Goal: Book appointment/travel/reservation

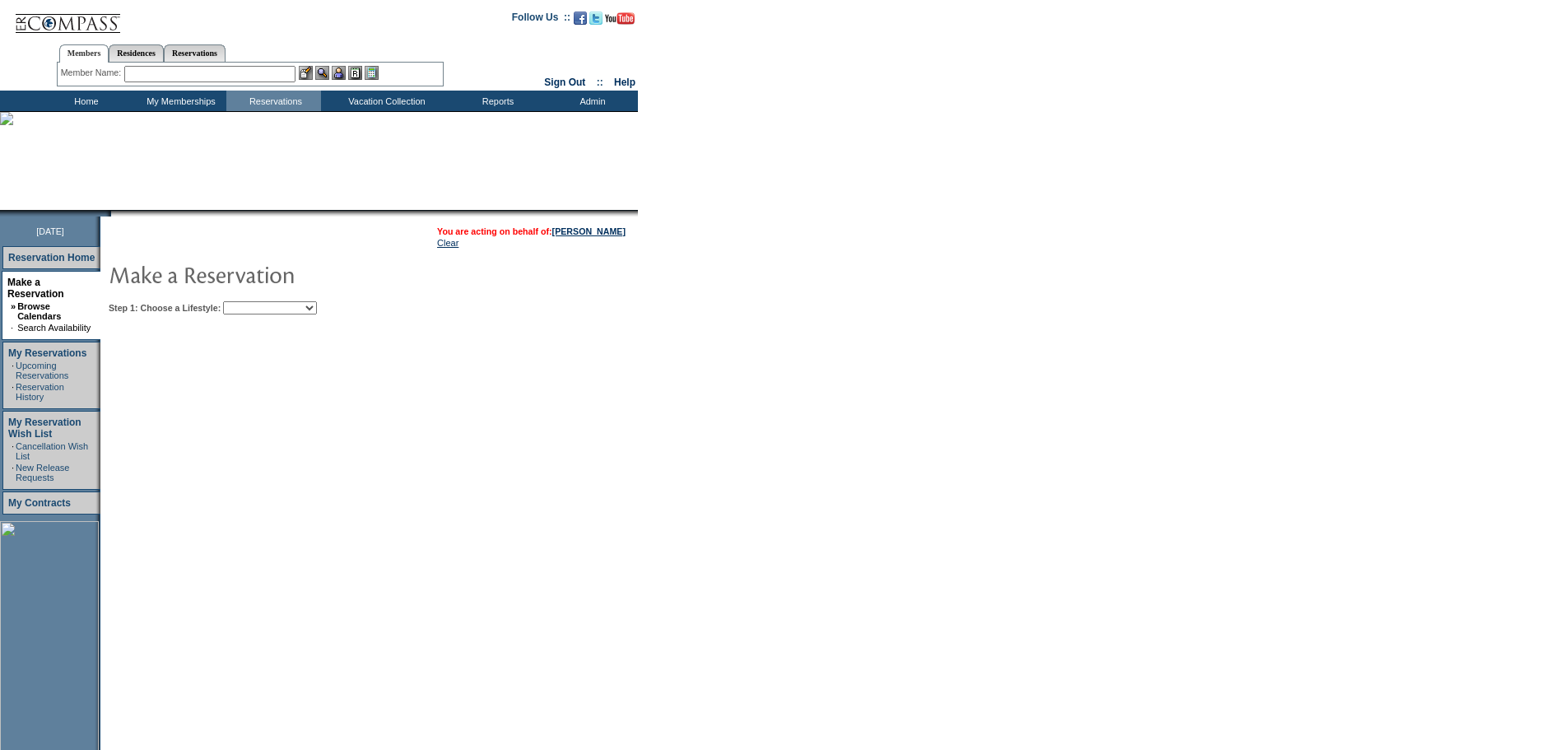
click at [317, 307] on select "My Favorites Beach Leisure Metropolitan Mountain OIAL for Adventure OIAL for Co…" at bounding box center [270, 307] width 94 height 13
select select "Beach"
click at [251, 304] on select "My Favorites Beach Leisure Metropolitan Mountain OIAL for Adventure OIAL for Co…" at bounding box center [270, 307] width 94 height 13
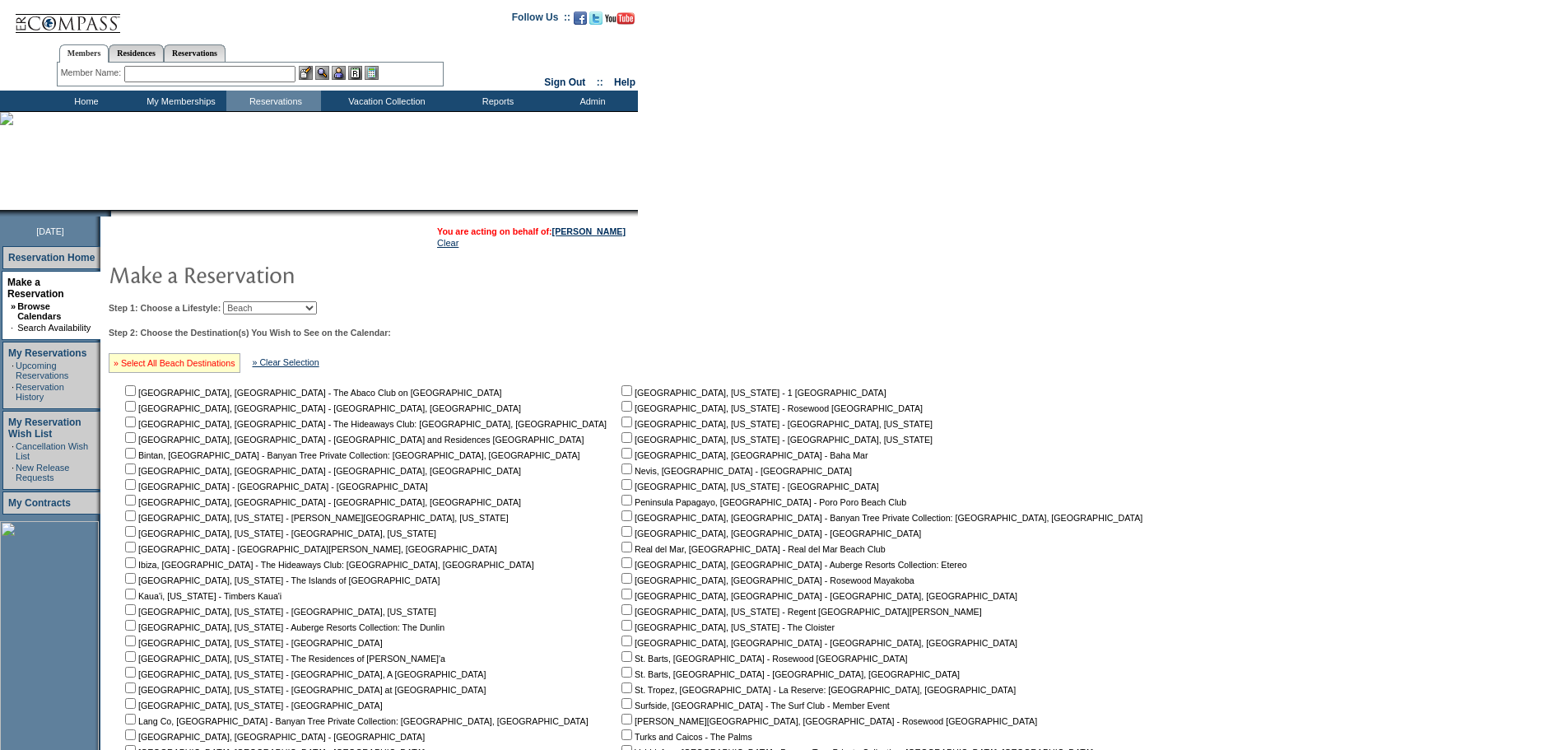
click at [193, 365] on link "» Select All Beach Destinations" at bounding box center [174, 364] width 122 height 10
checkbox input "true"
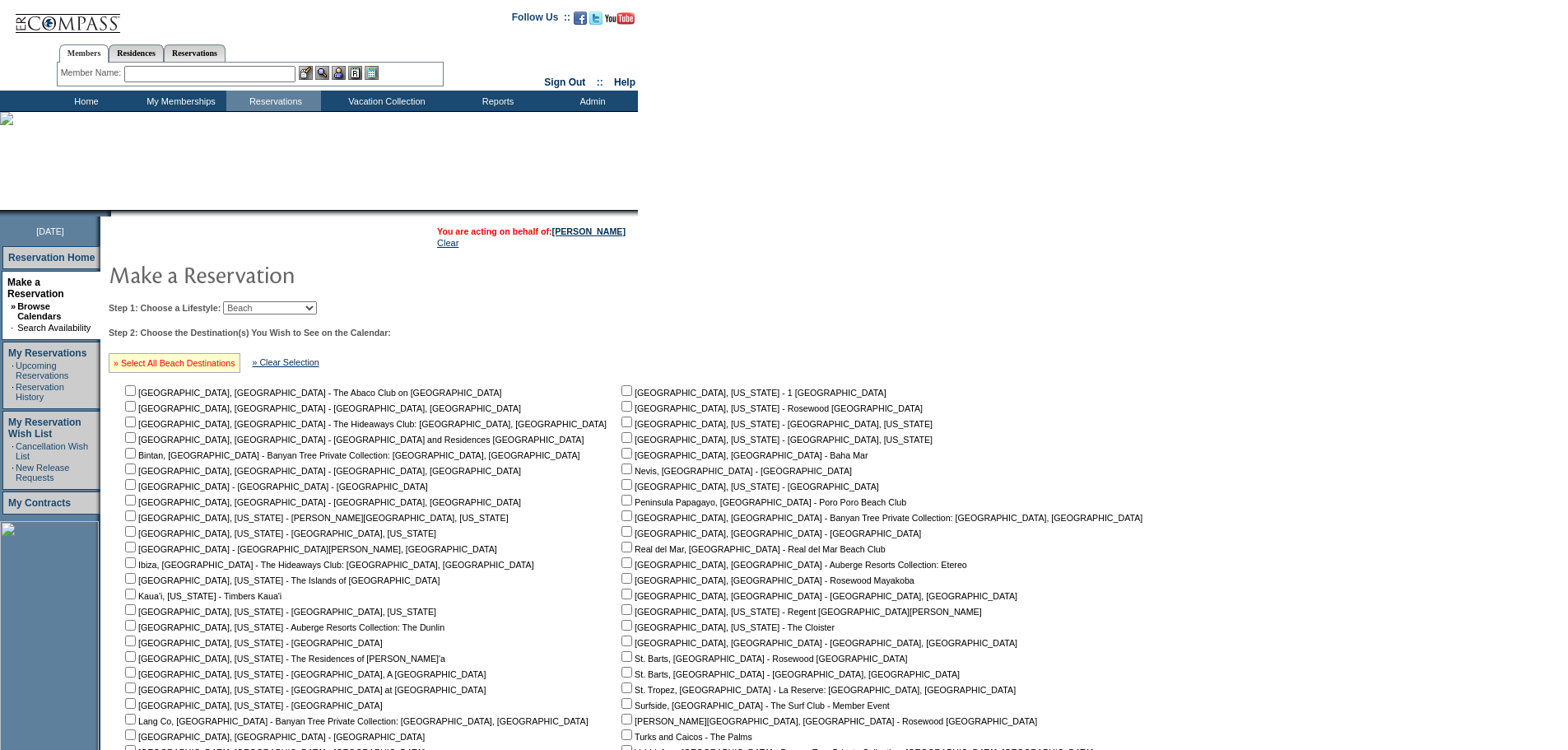
checkbox input "true"
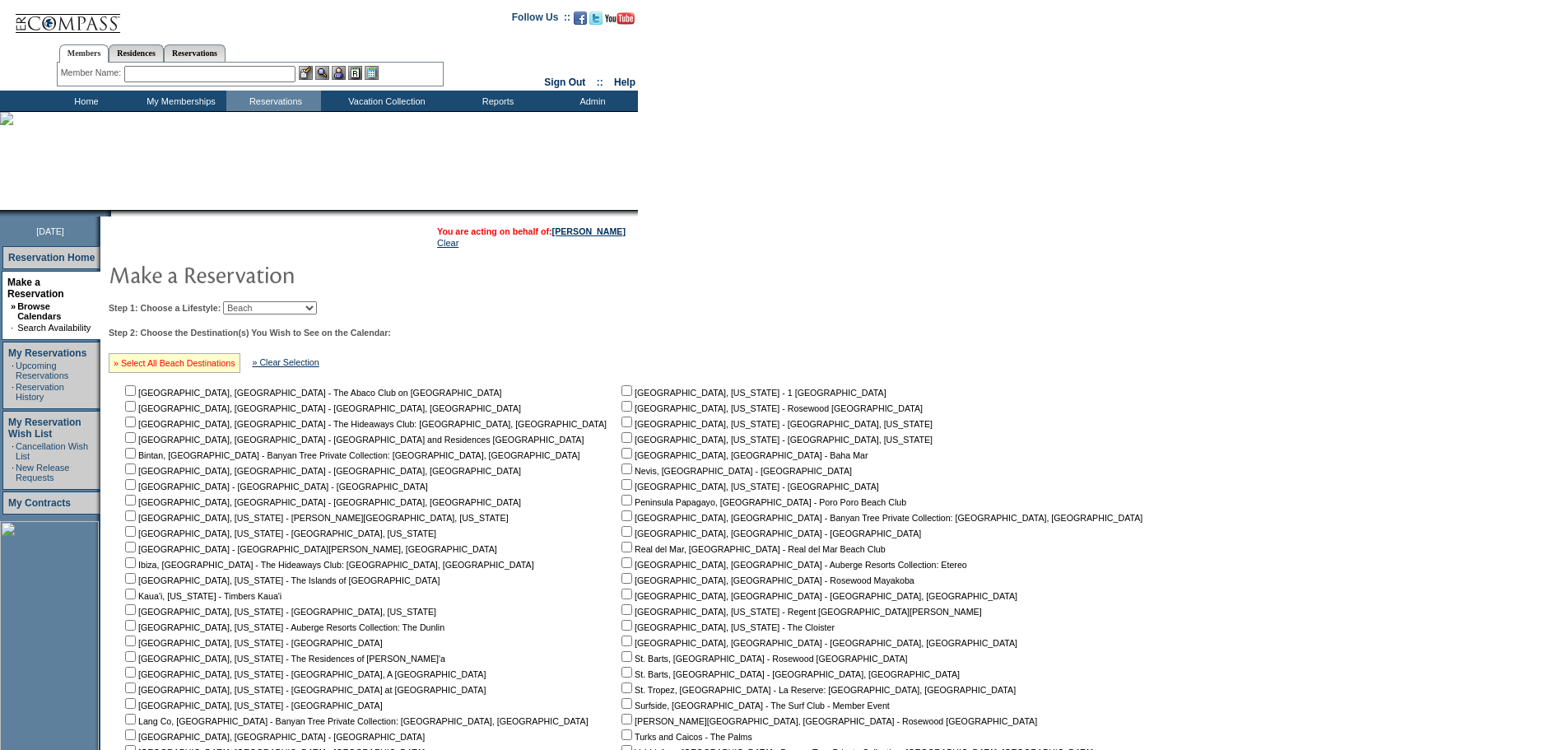
checkbox input "true"
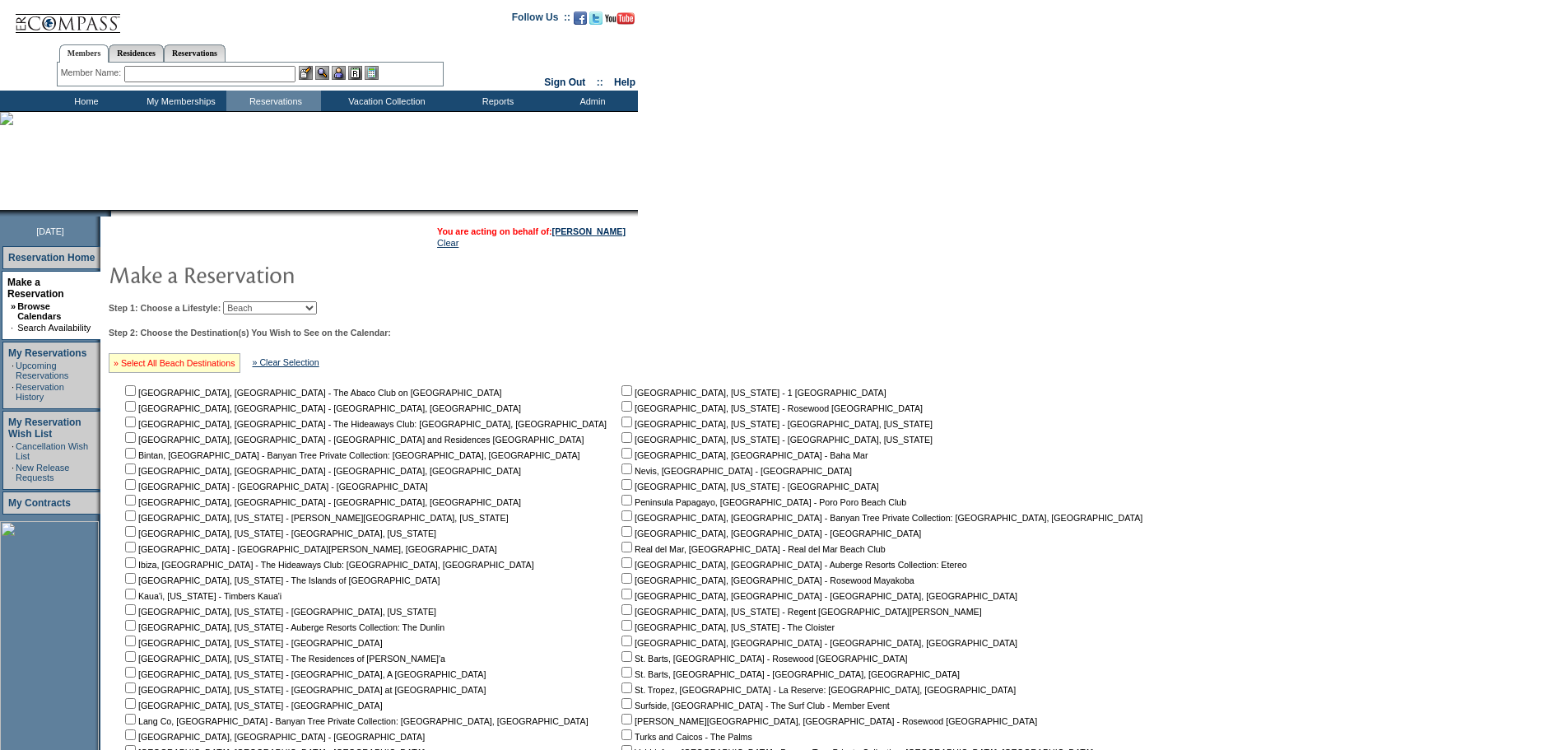
checkbox input "true"
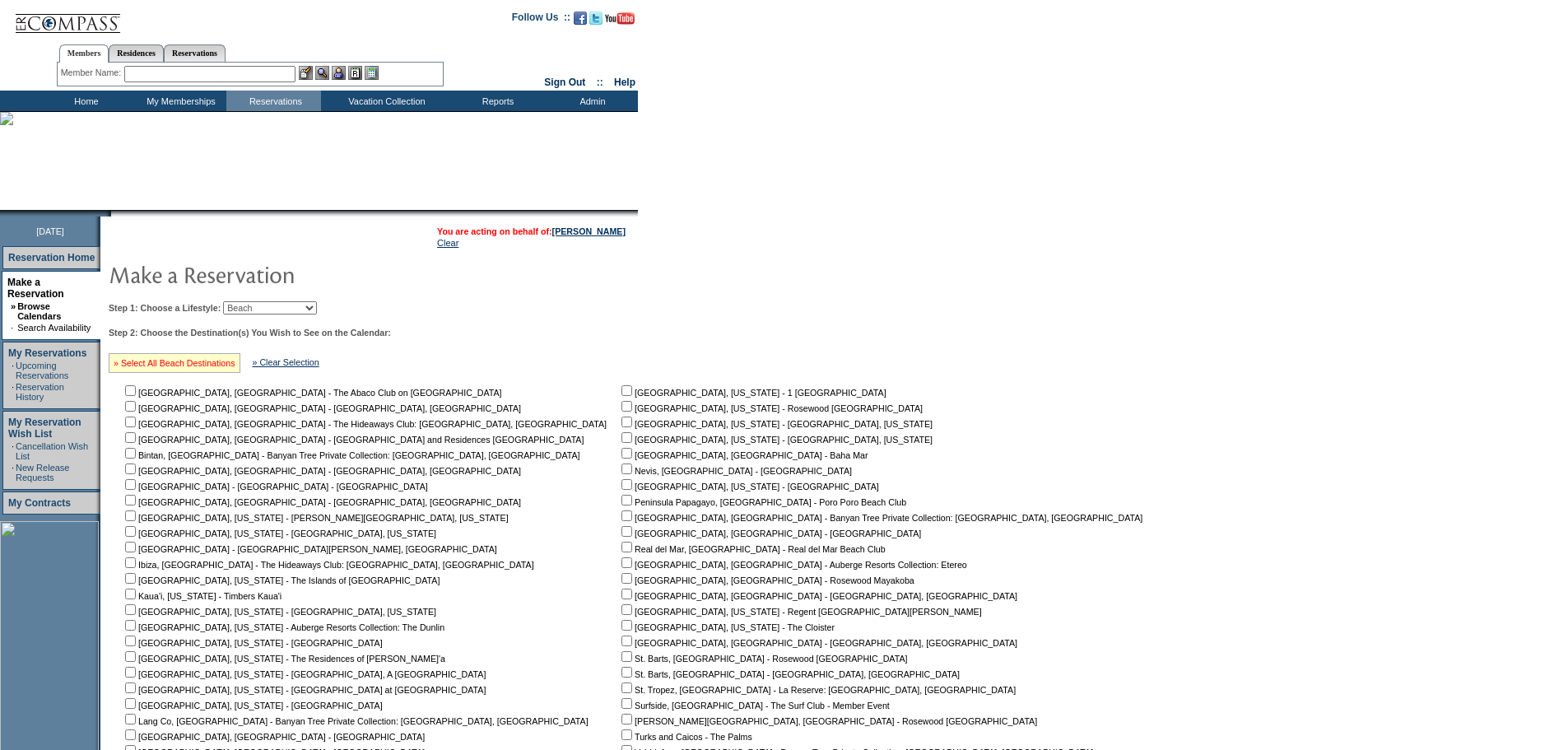
checkbox input "true"
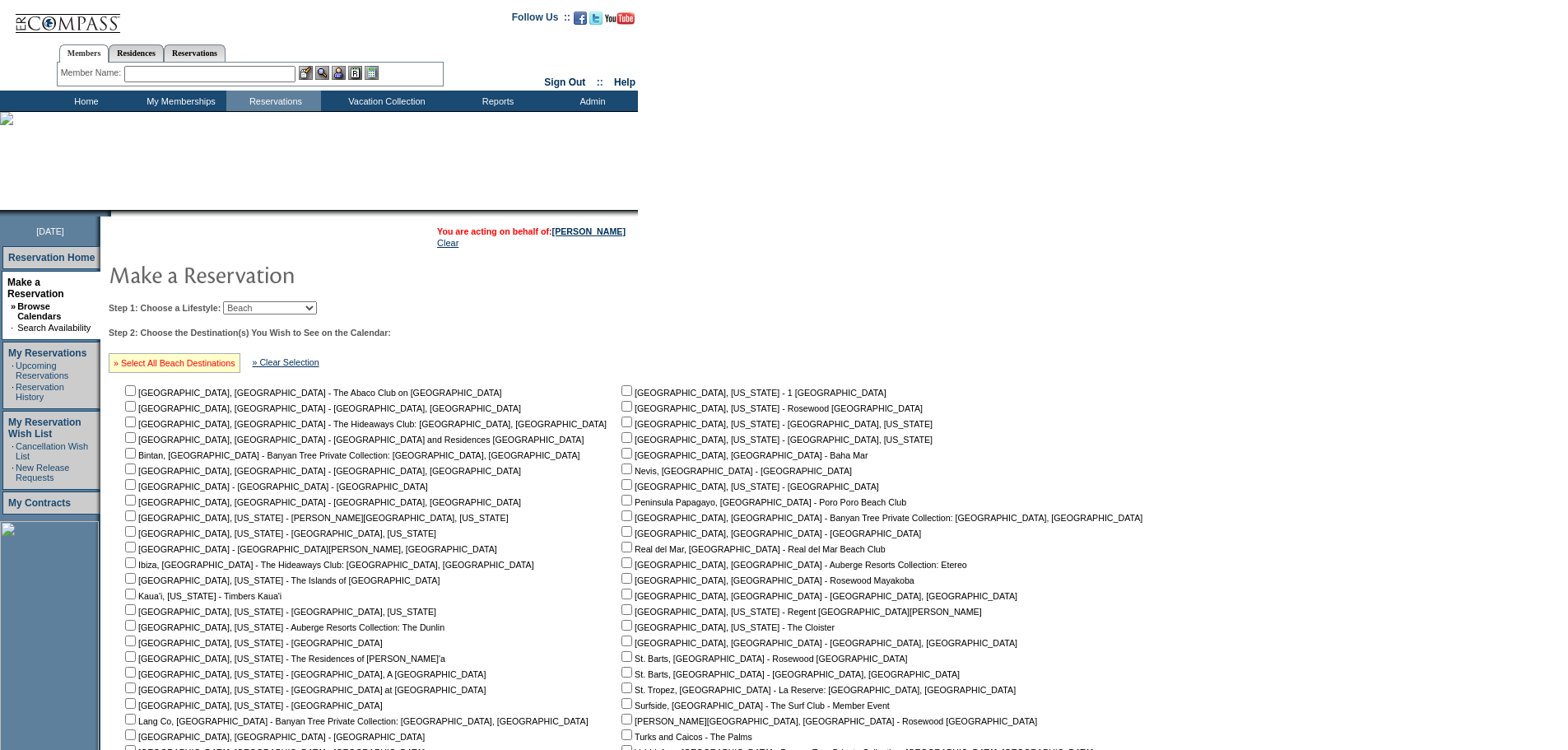
checkbox input "true"
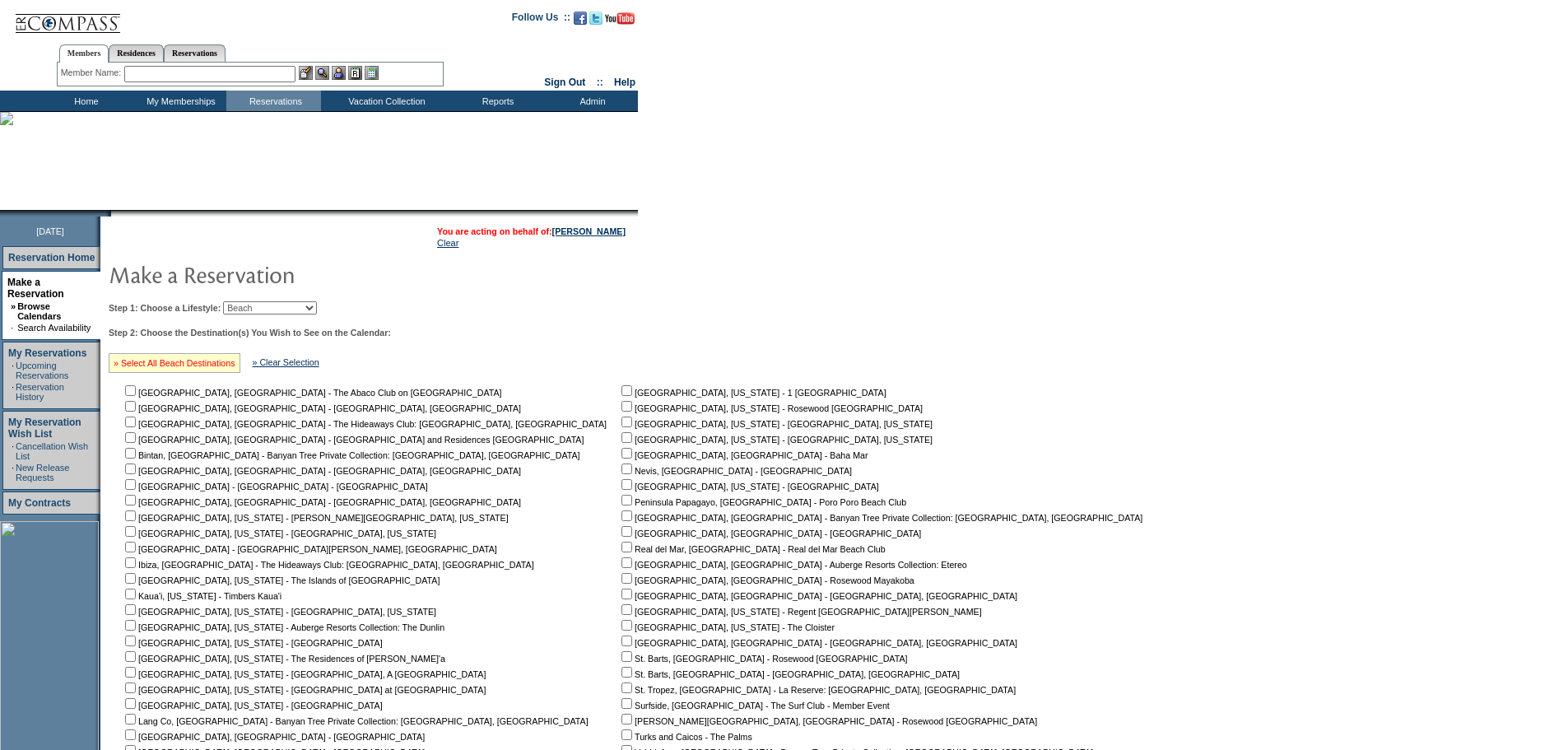
checkbox input "true"
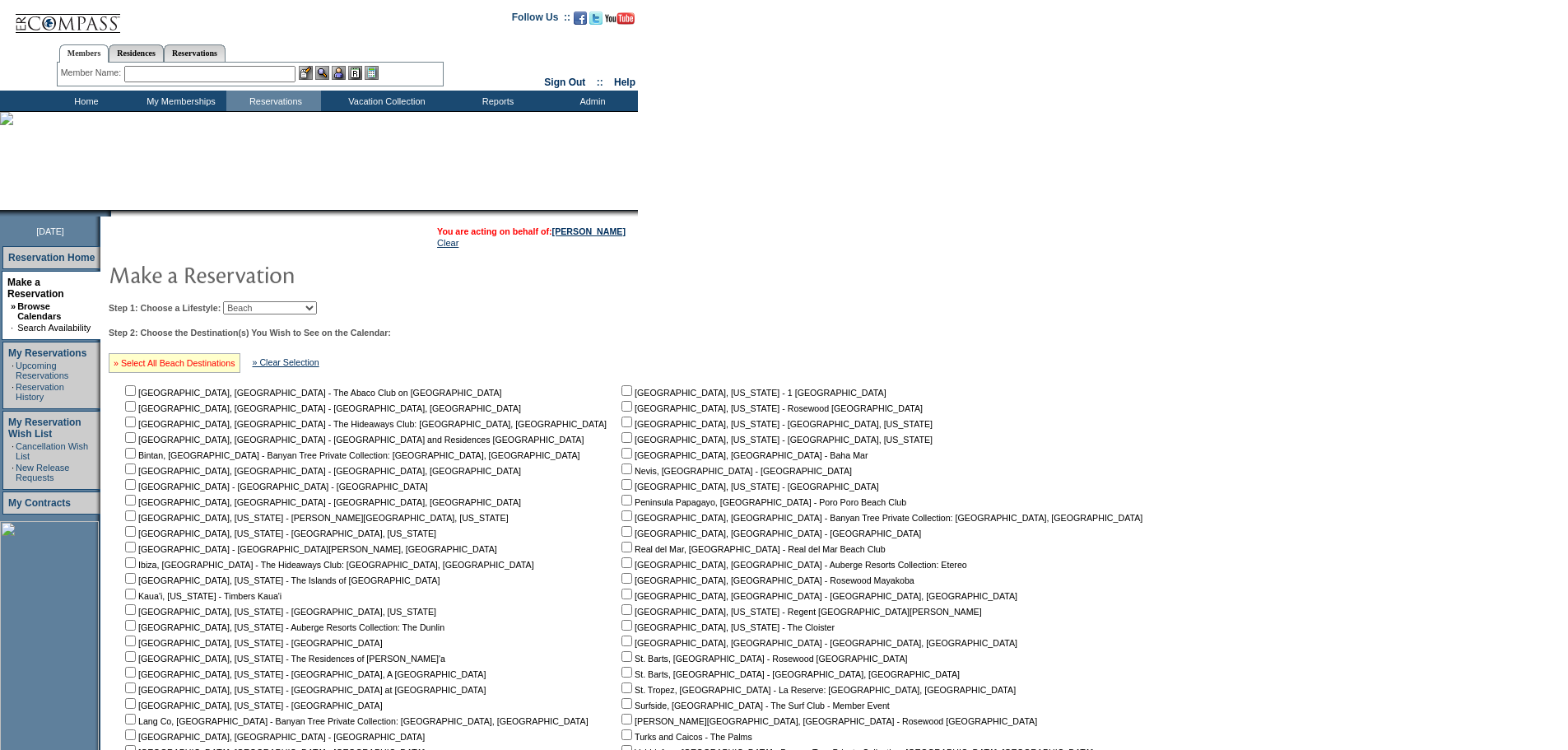
checkbox input "true"
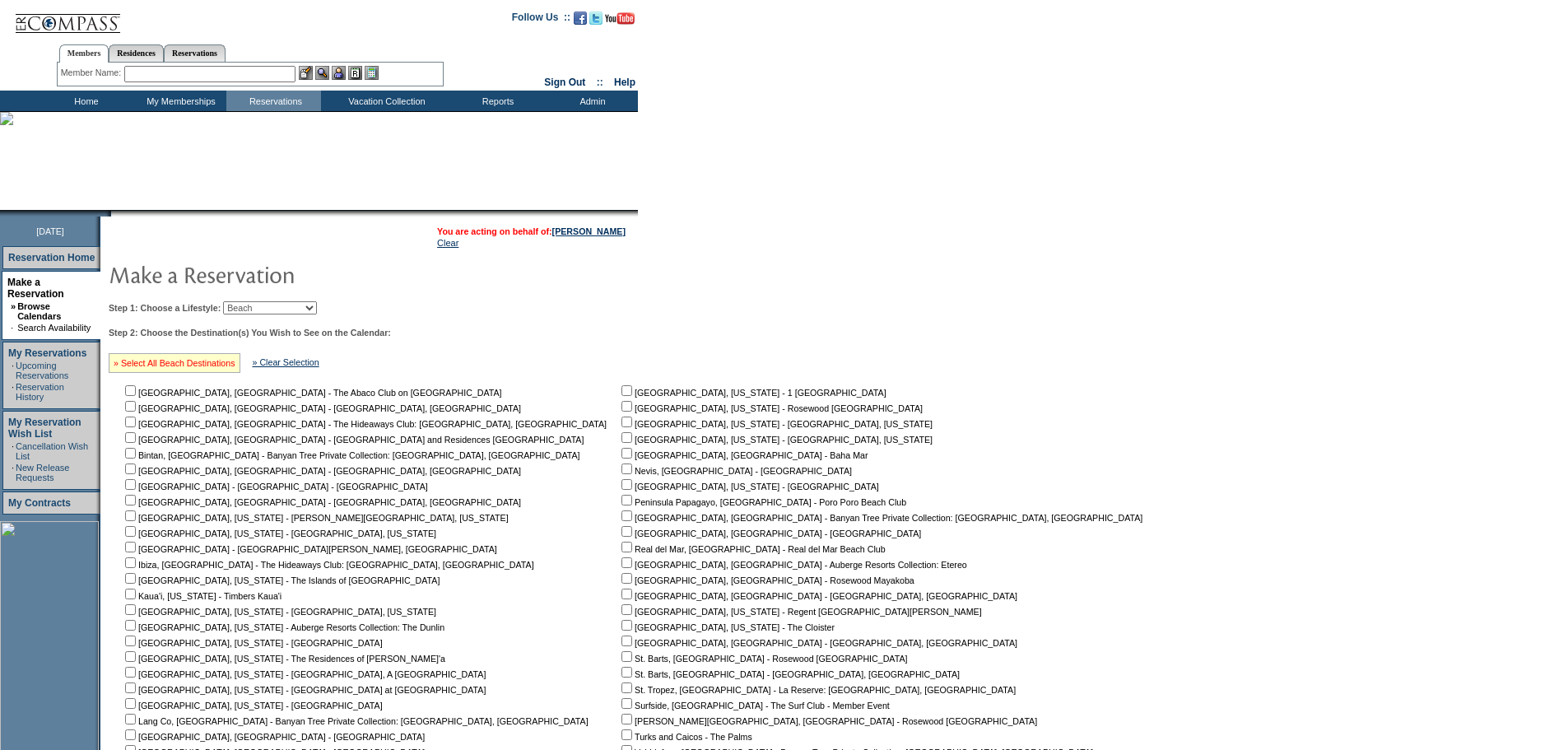
checkbox input "true"
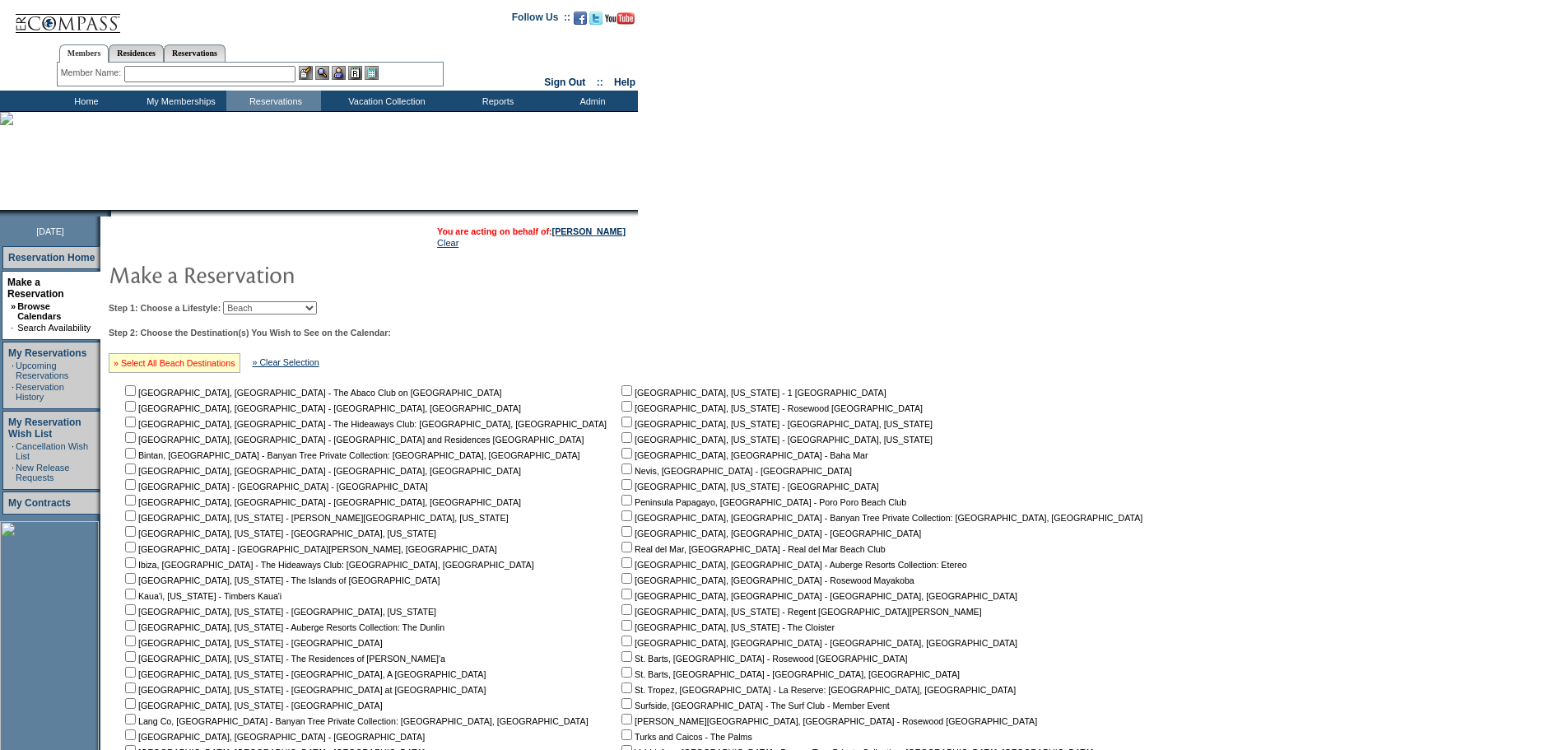
checkbox input "true"
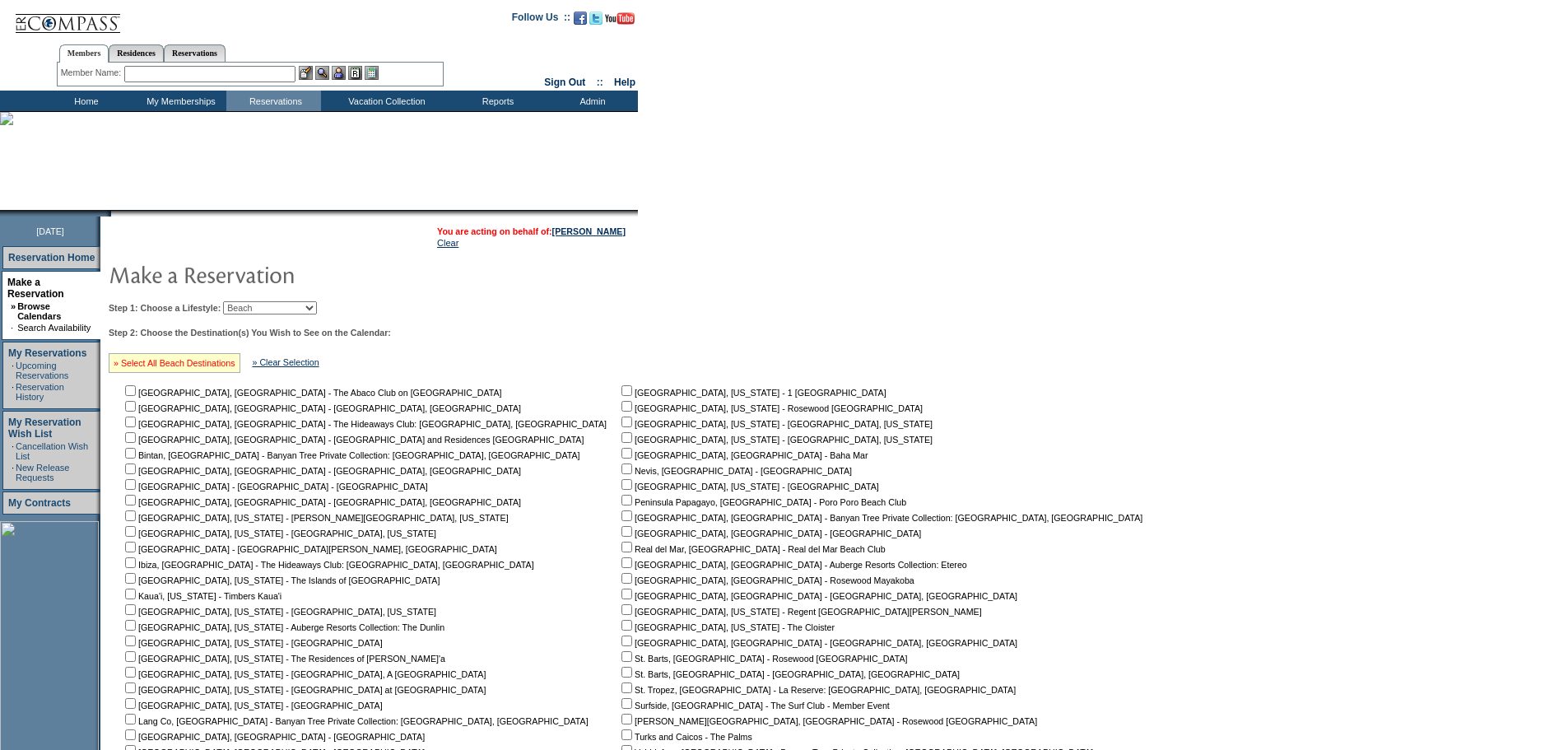
checkbox input "true"
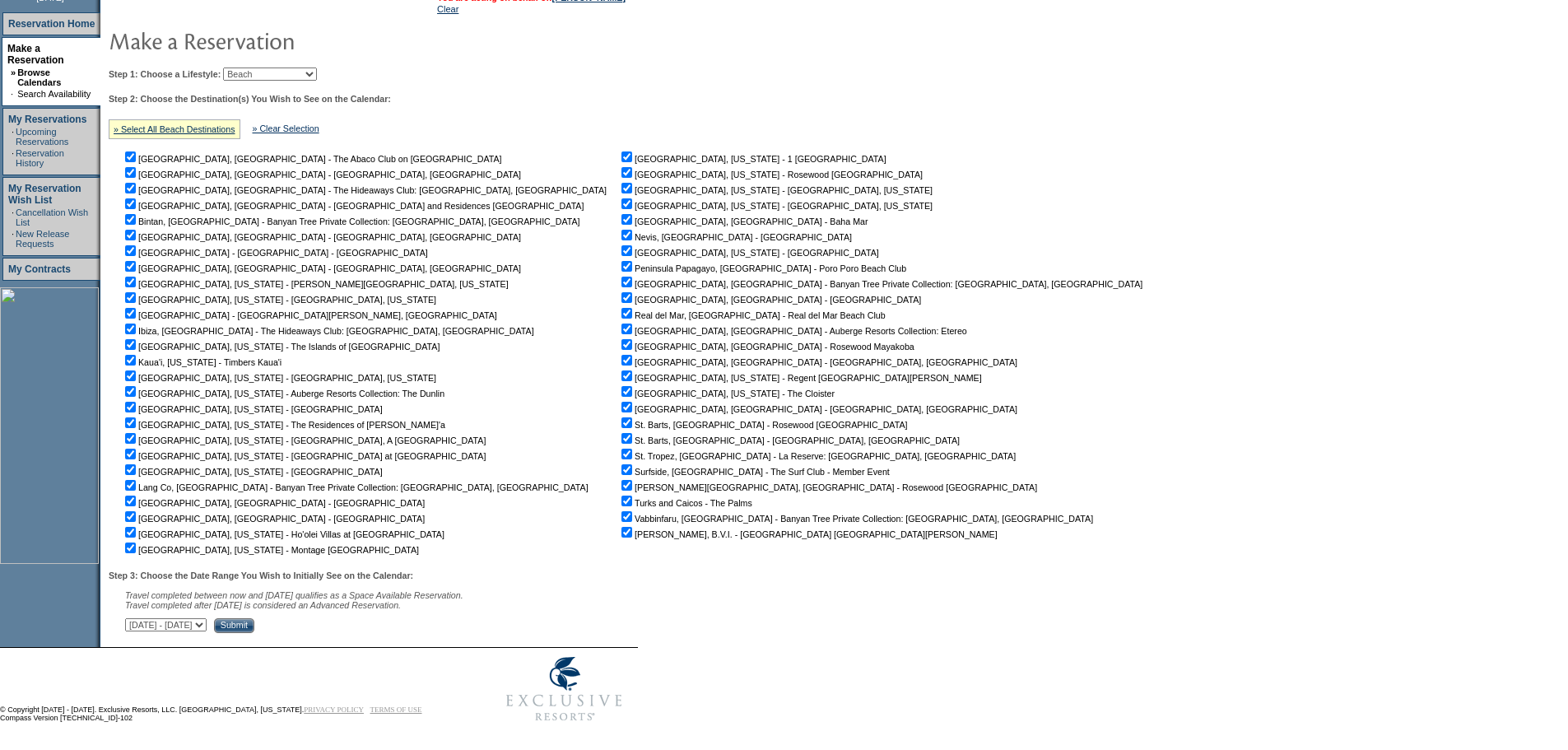
scroll to position [248, 0]
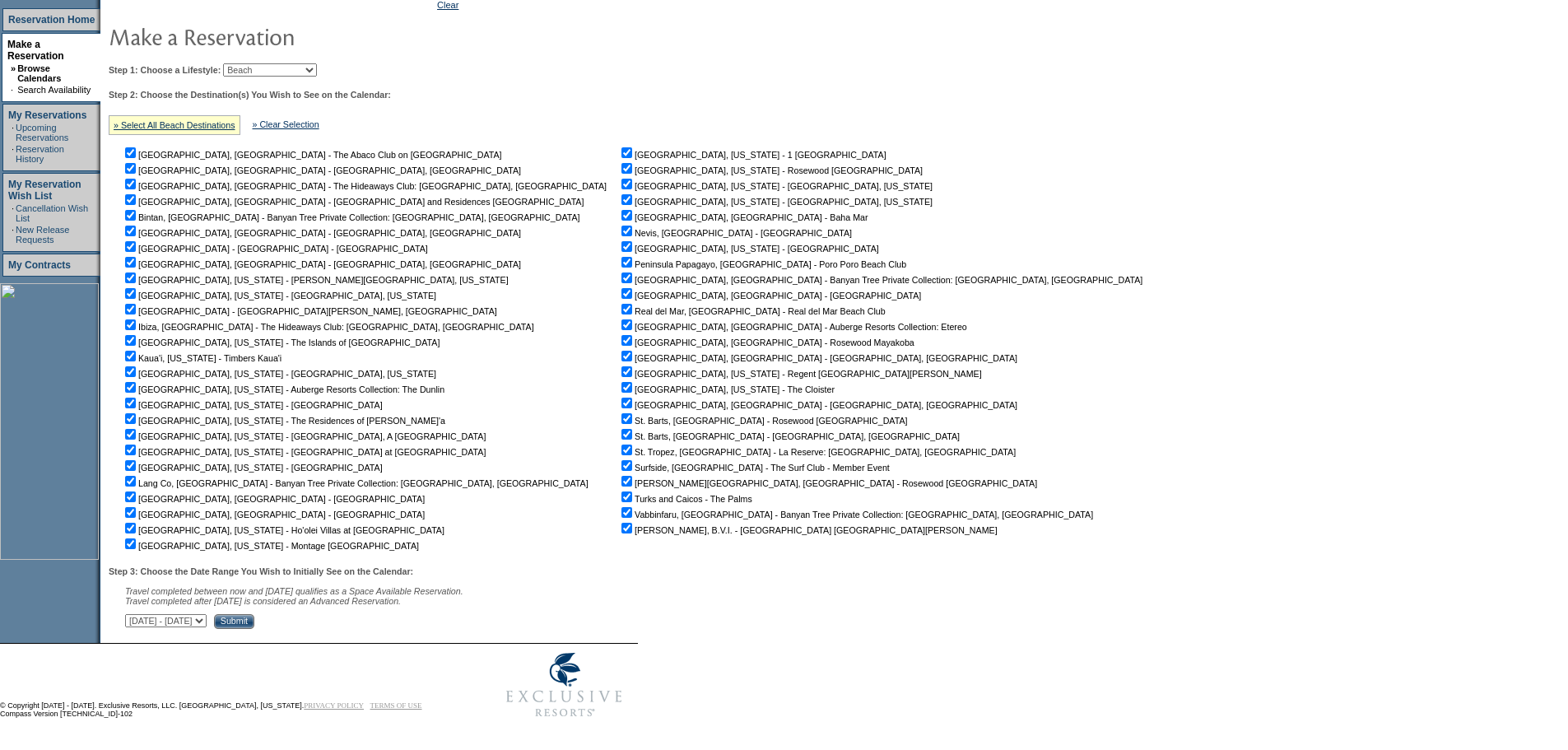
click at [254, 619] on input "Submit" at bounding box center [233, 622] width 40 height 15
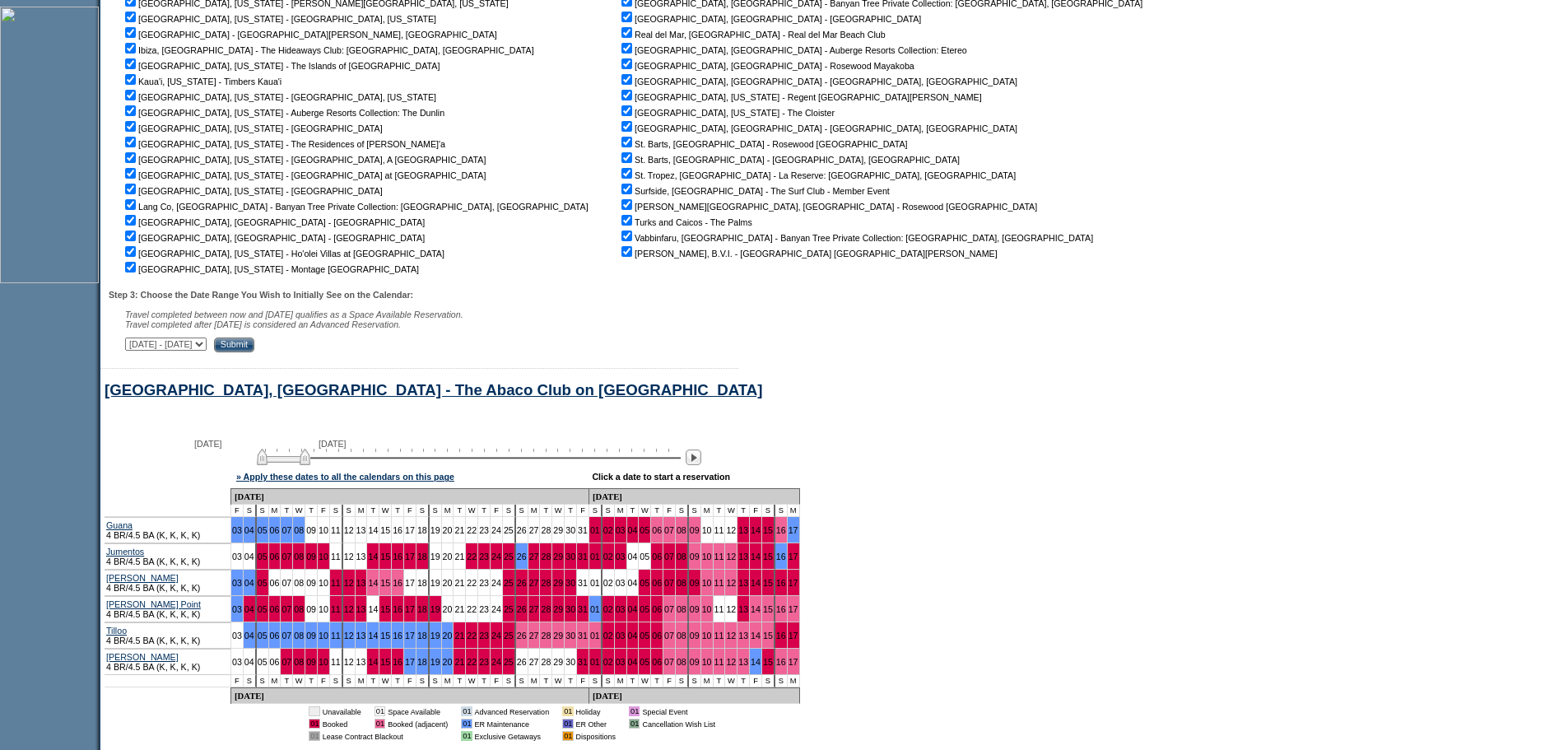
scroll to position [580, 0]
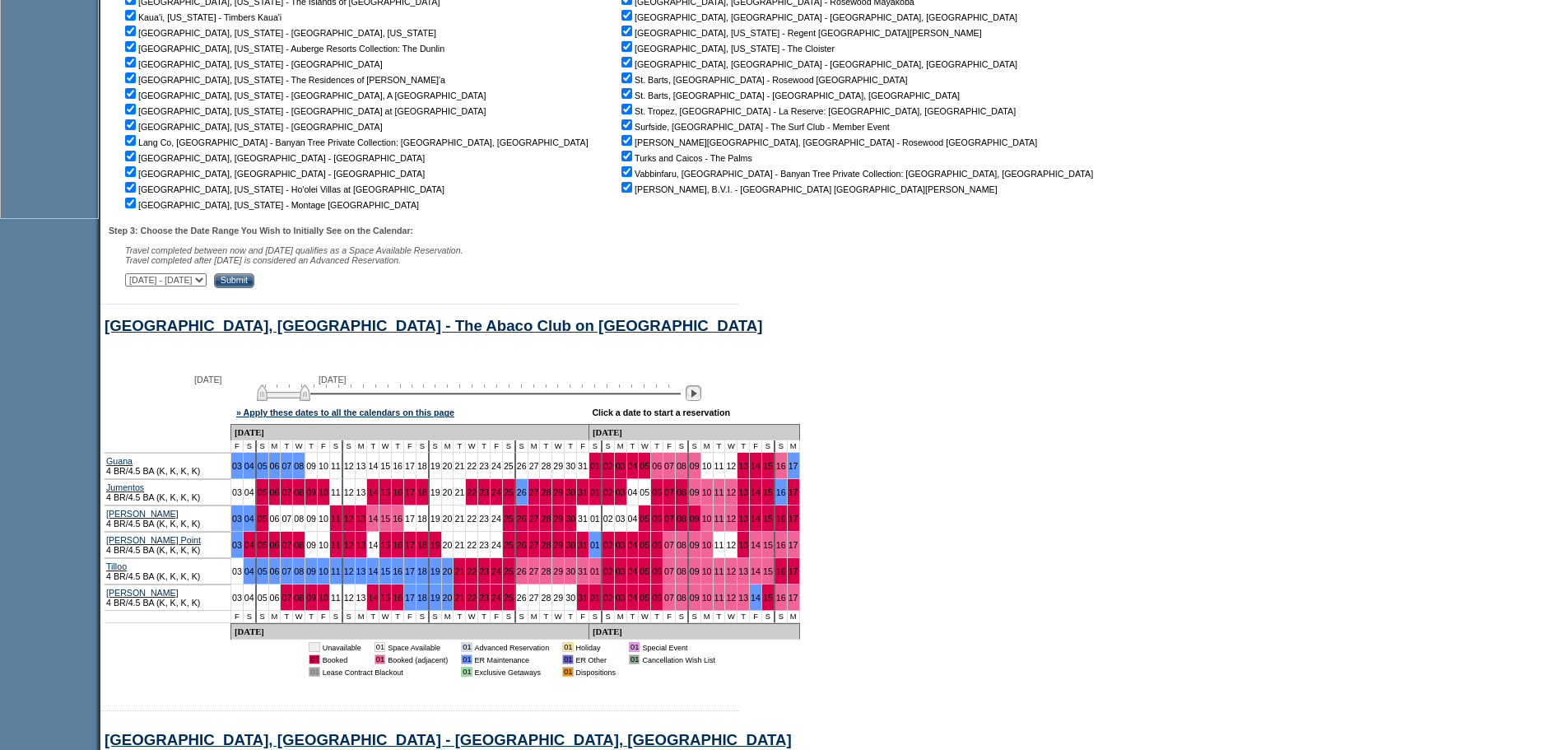
click at [700, 401] on img at bounding box center [693, 393] width 16 height 16
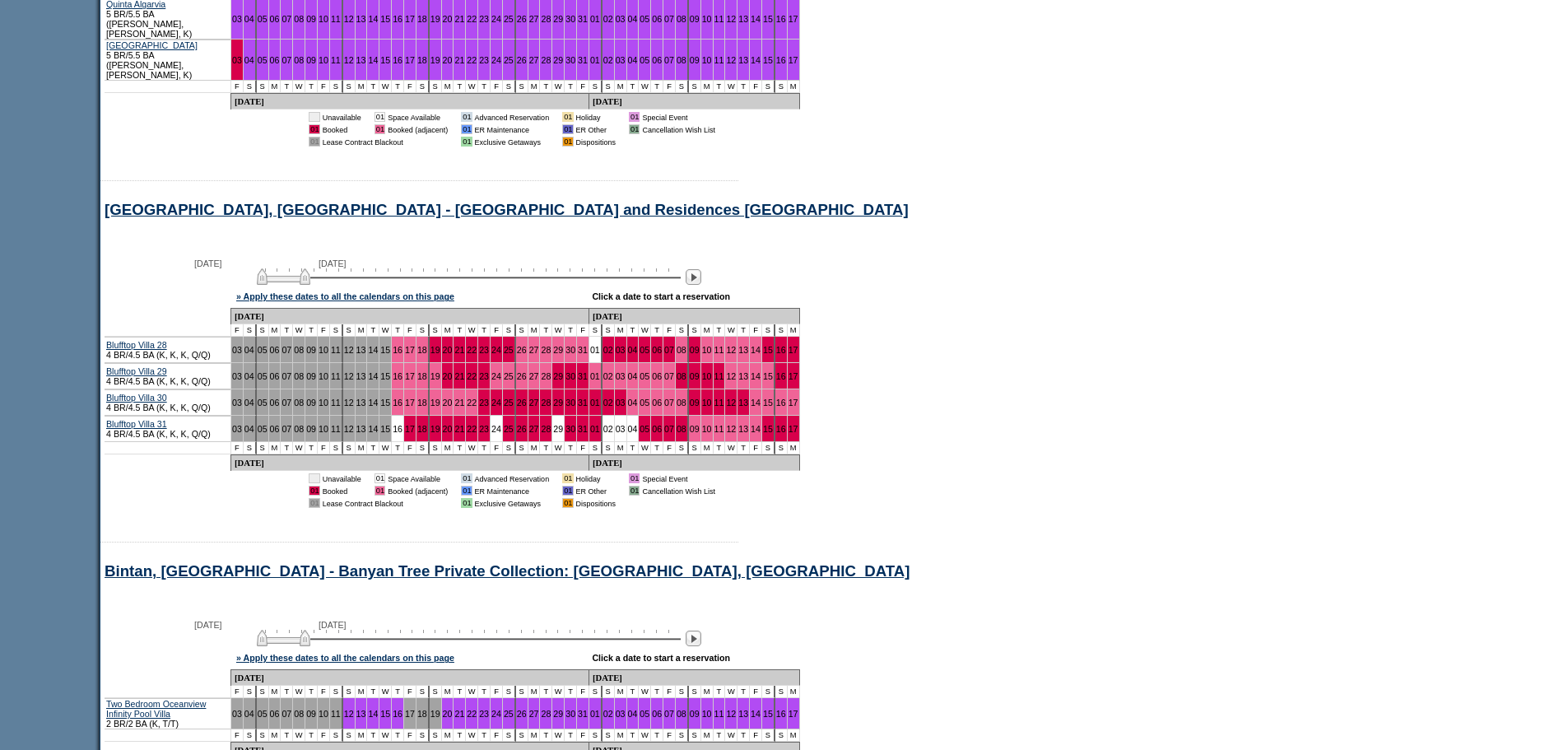
scroll to position [1733, 0]
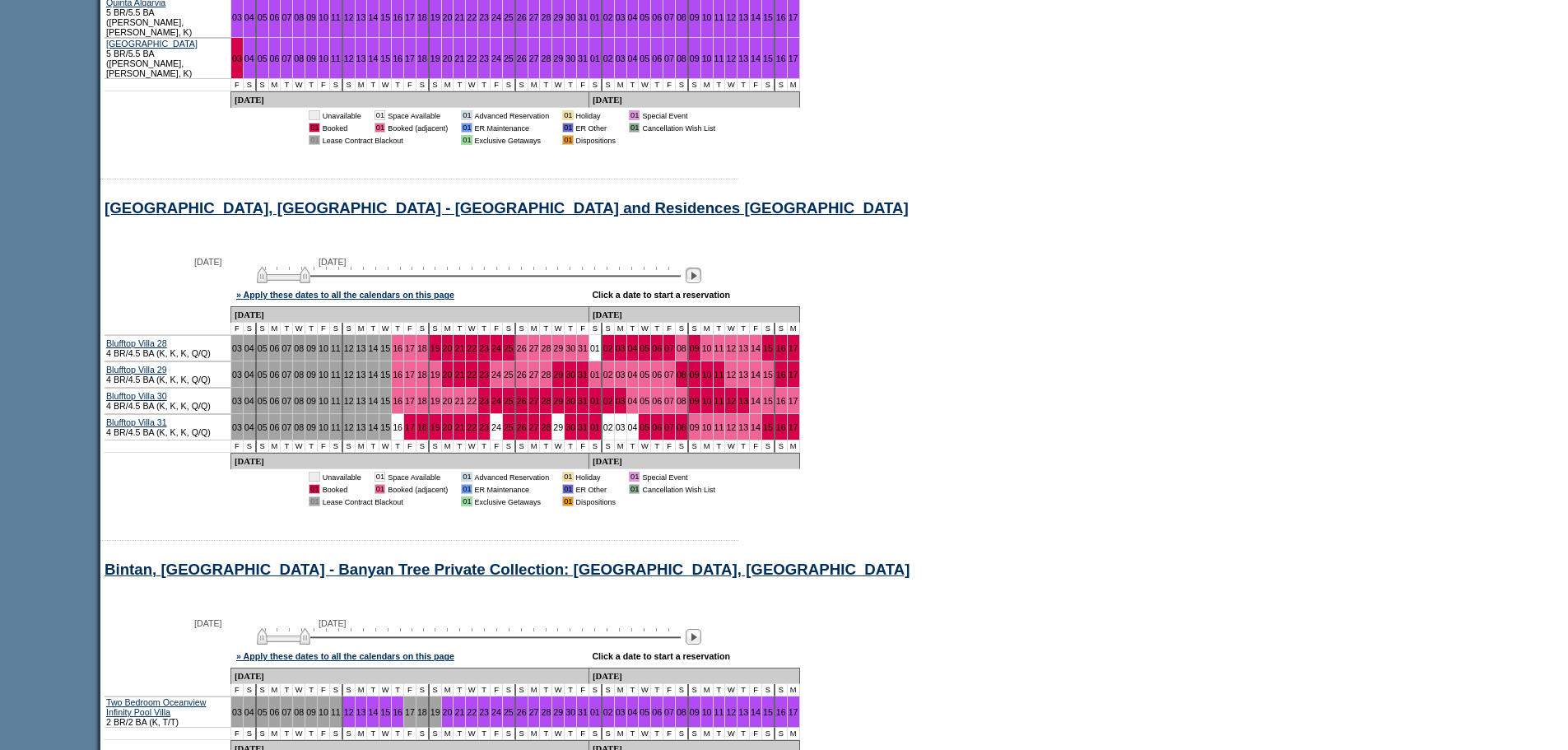
click at [699, 284] on img at bounding box center [693, 276] width 16 height 16
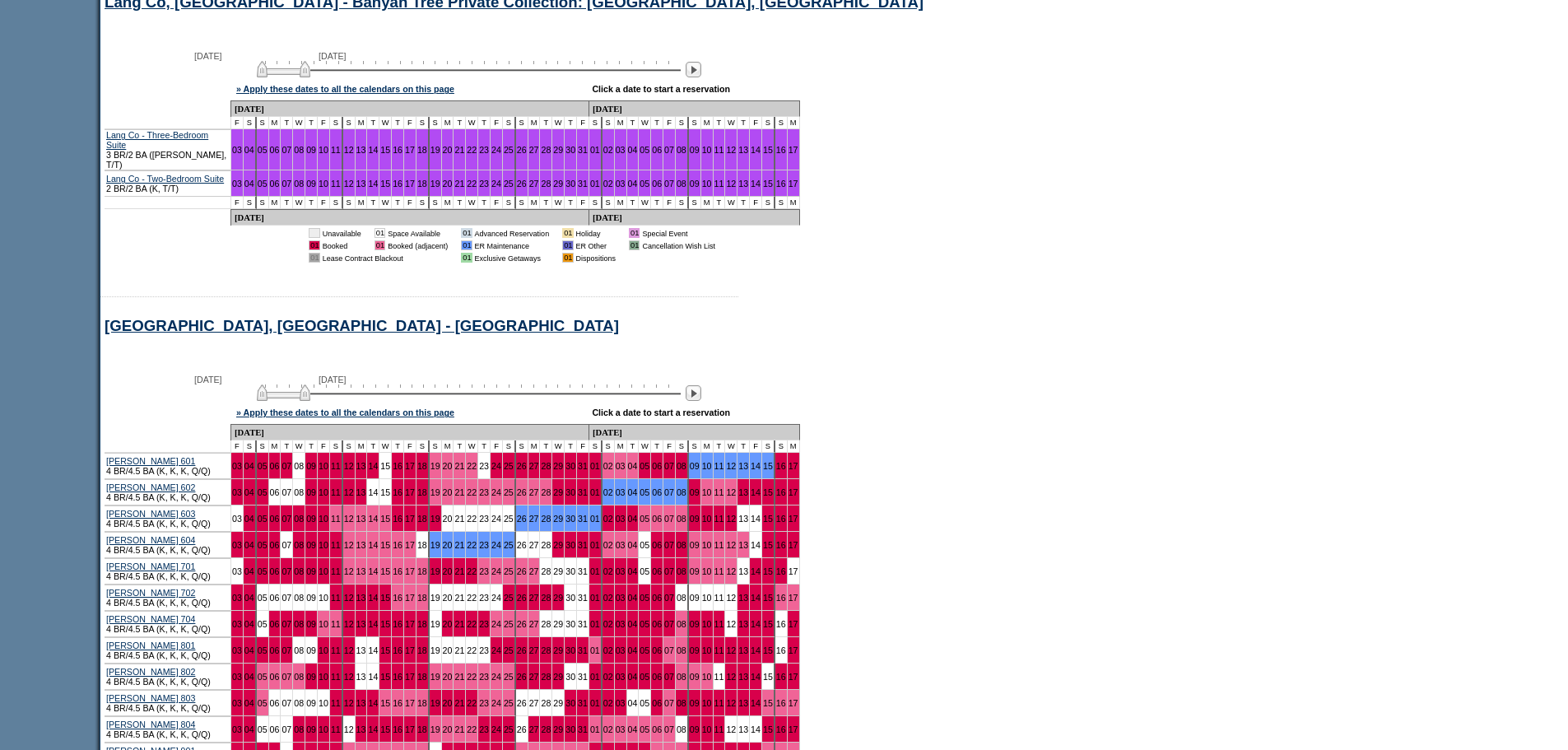
scroll to position [8734, 0]
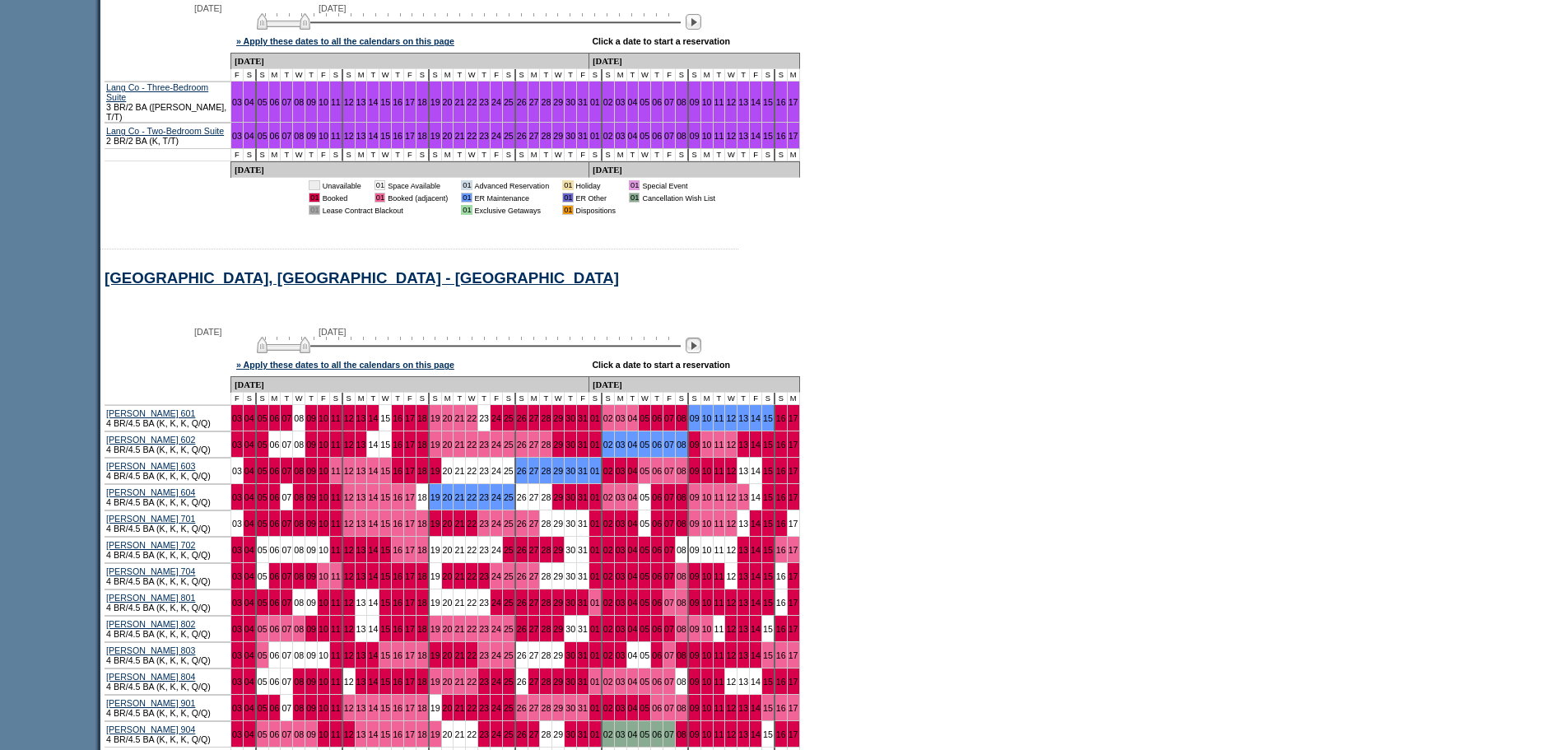
click at [701, 338] on img at bounding box center [693, 346] width 16 height 16
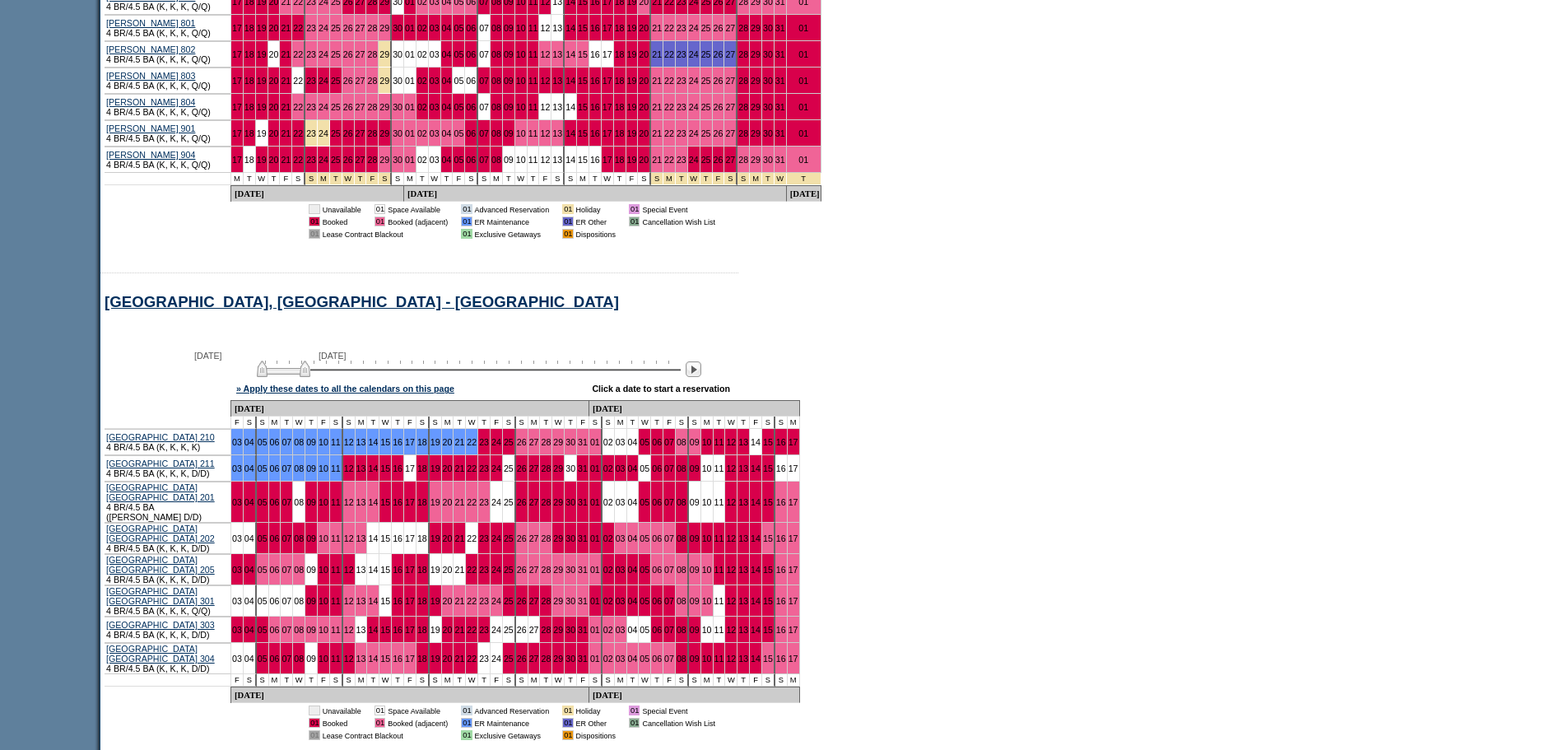
scroll to position [9310, 0]
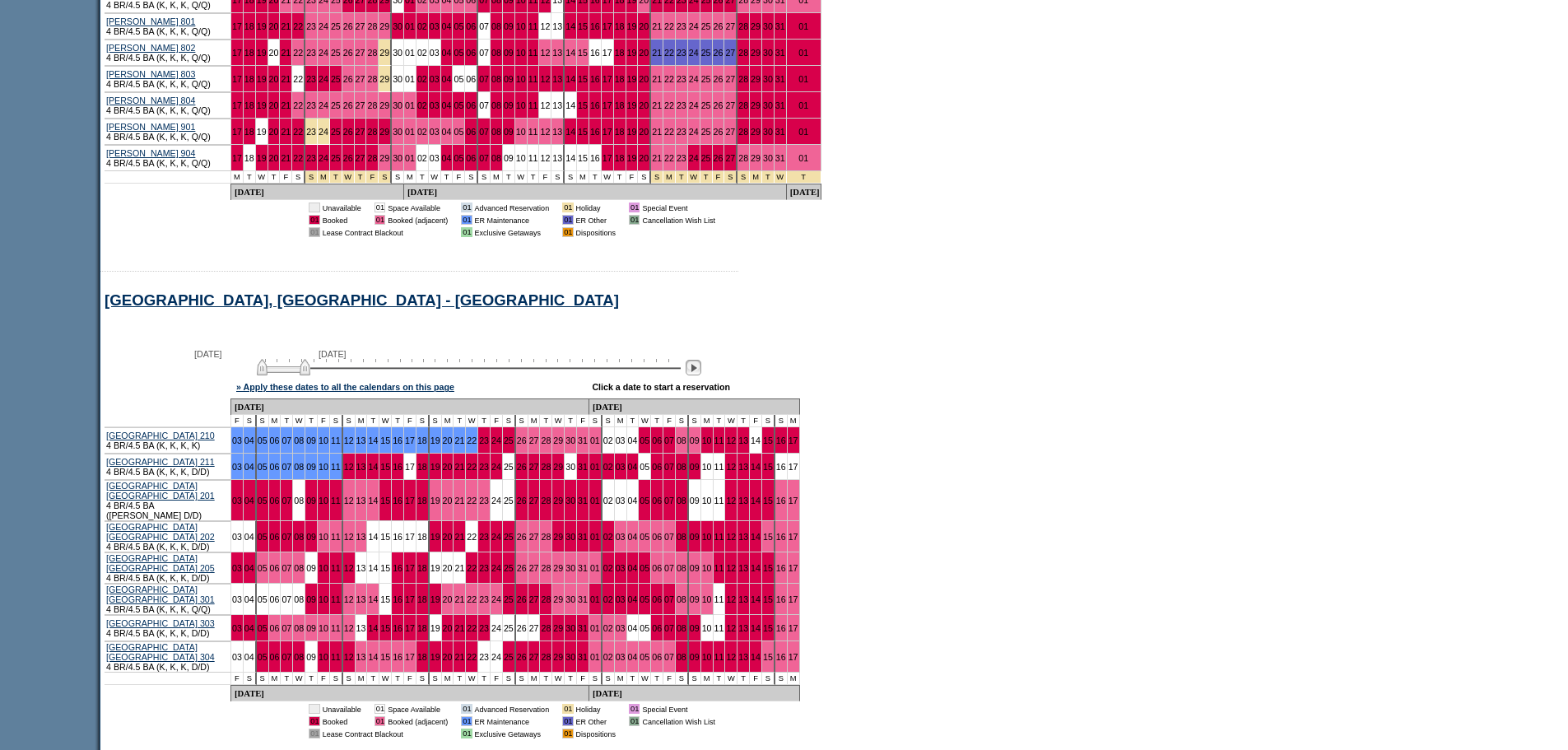
click at [699, 364] on img at bounding box center [693, 368] width 16 height 16
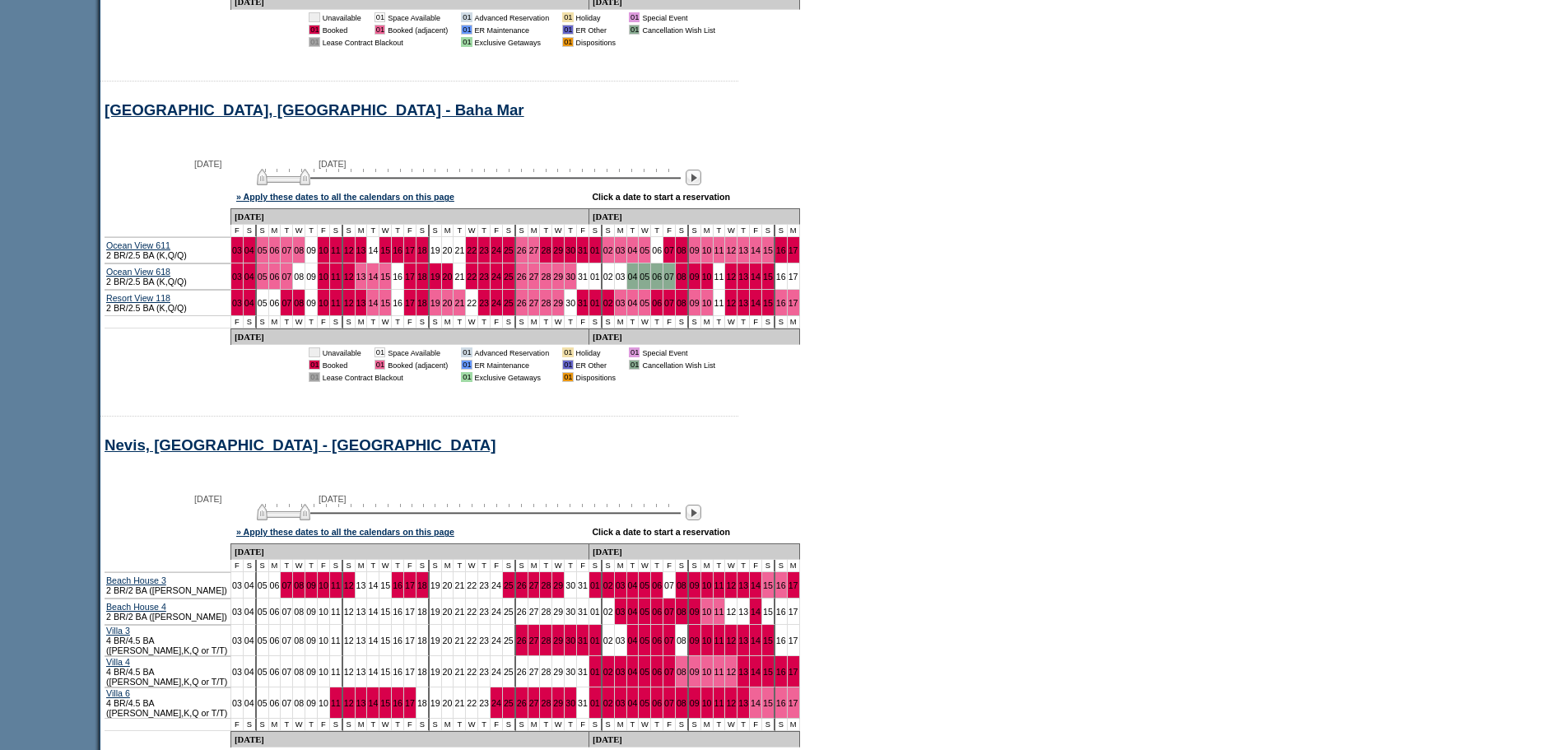
scroll to position [12441, 0]
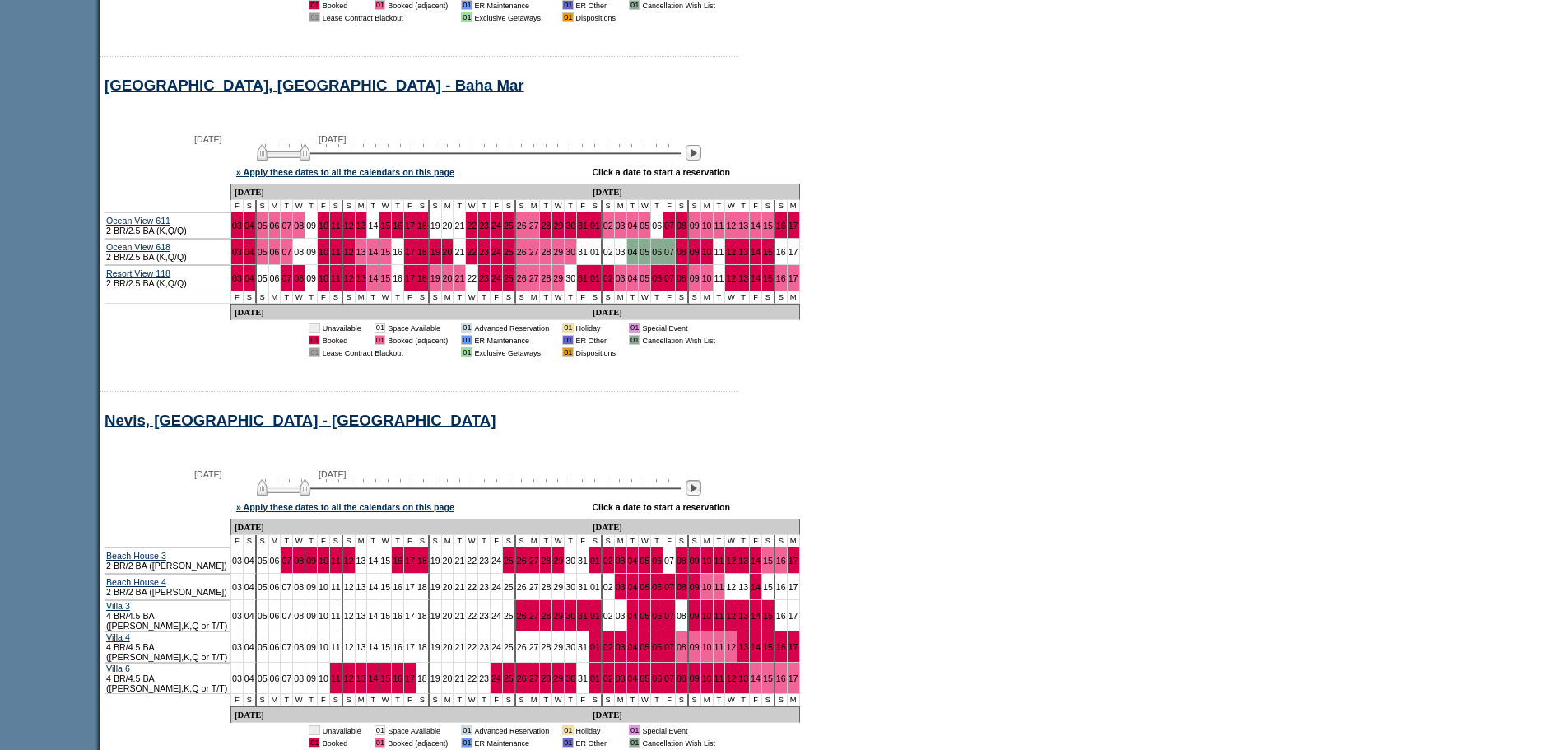
click at [701, 480] on img at bounding box center [693, 488] width 16 height 16
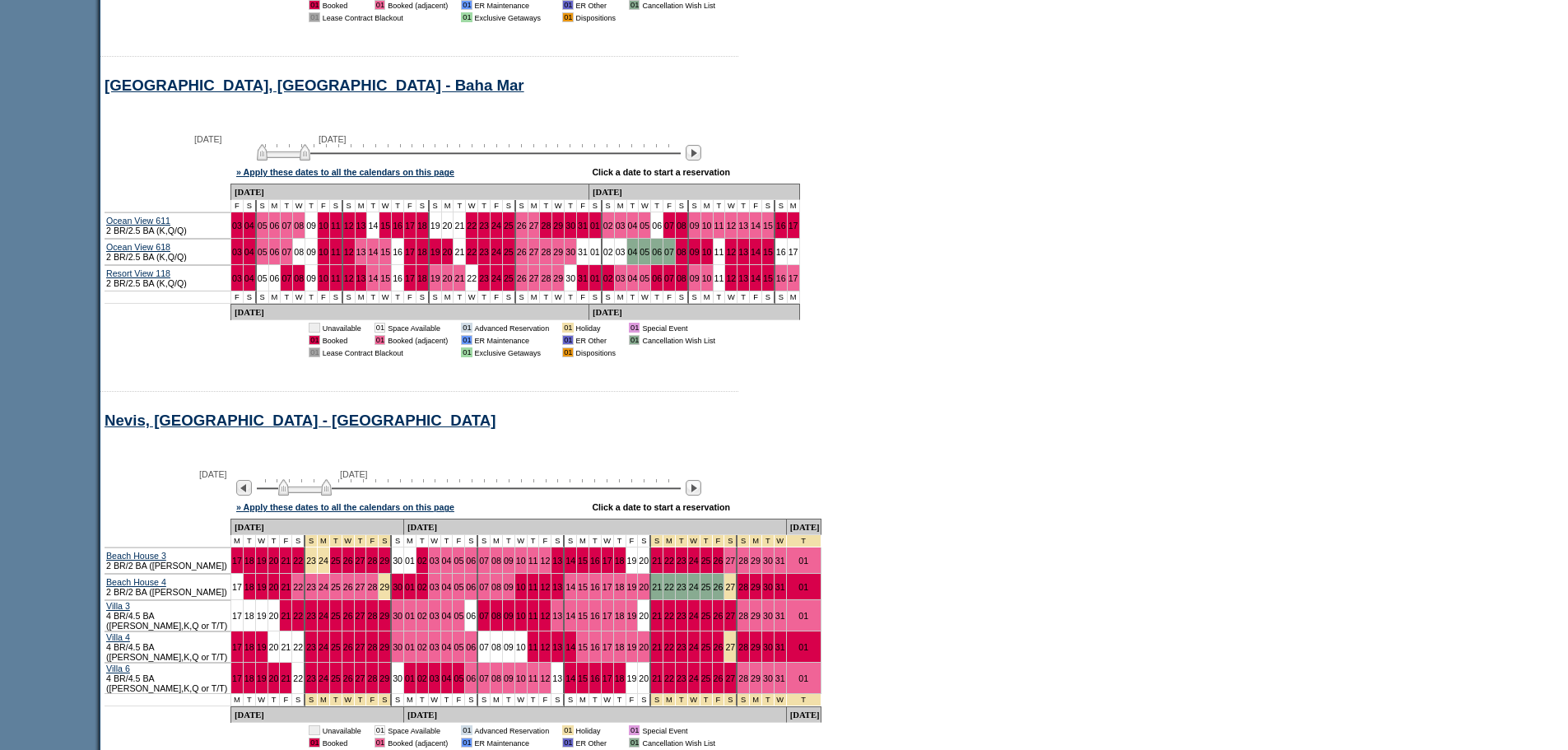
click at [293, 479] on img at bounding box center [305, 487] width 53 height 17
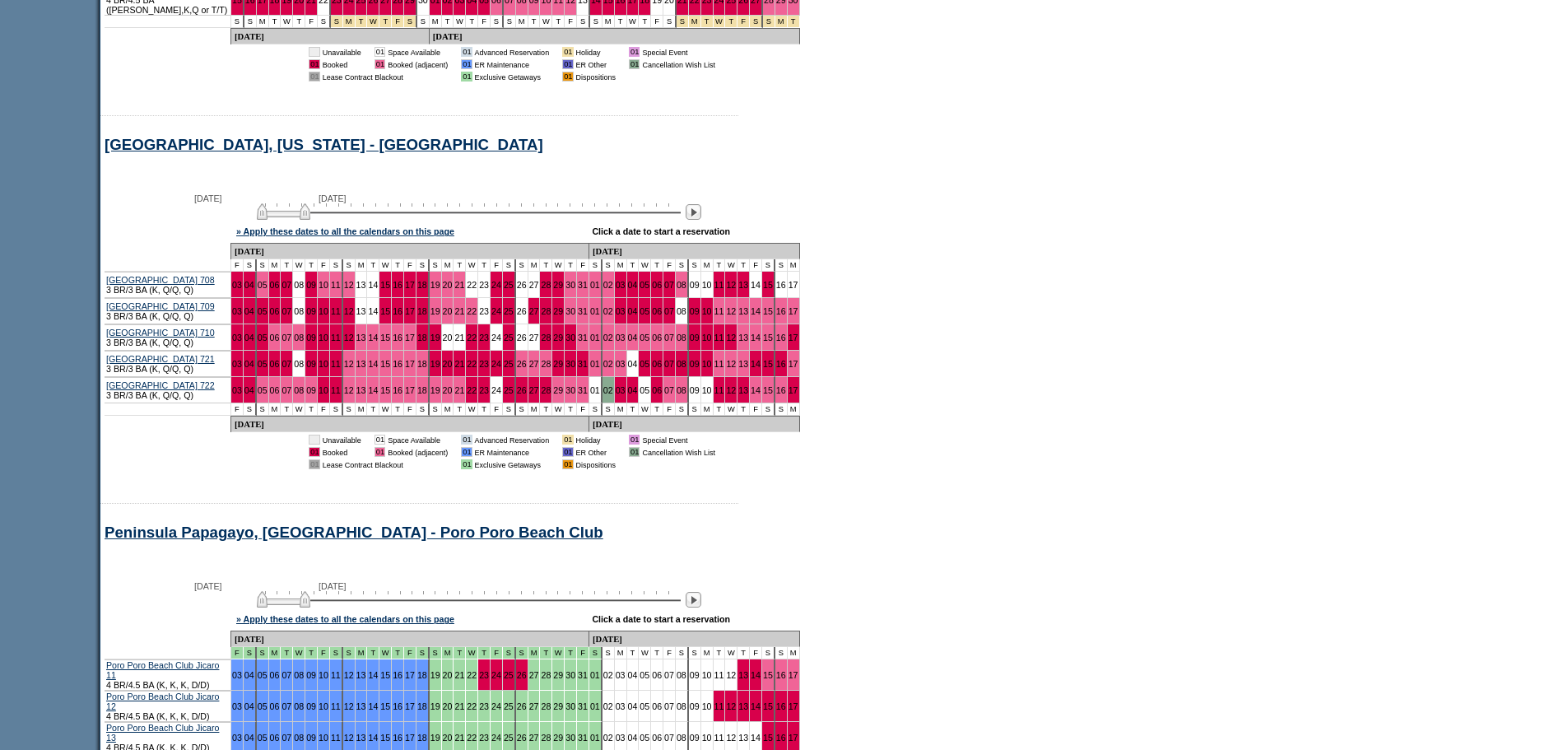
scroll to position [13183, 0]
